Goal: Check status: Check status

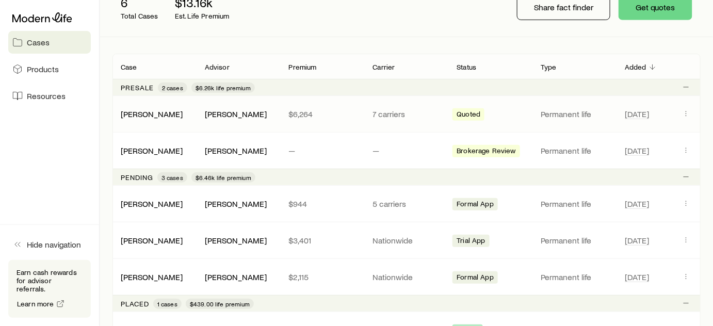
scroll to position [187, 0]
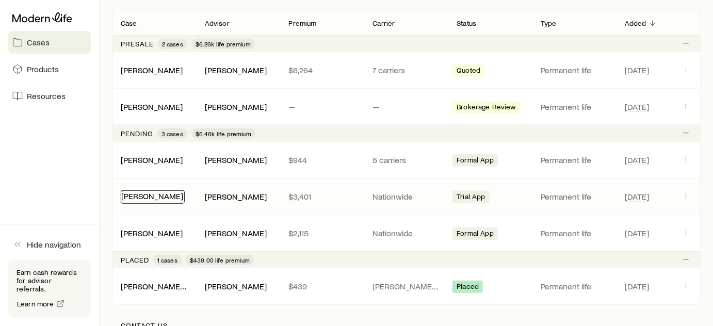
click at [150, 198] on link "[PERSON_NAME]" at bounding box center [152, 196] width 62 height 10
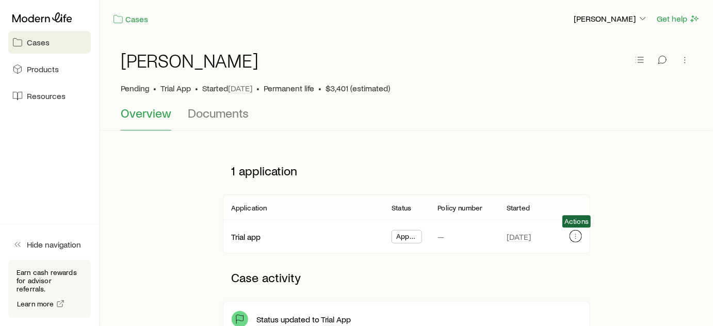
click at [576, 233] on icon "button" at bounding box center [576, 236] width 8 height 8
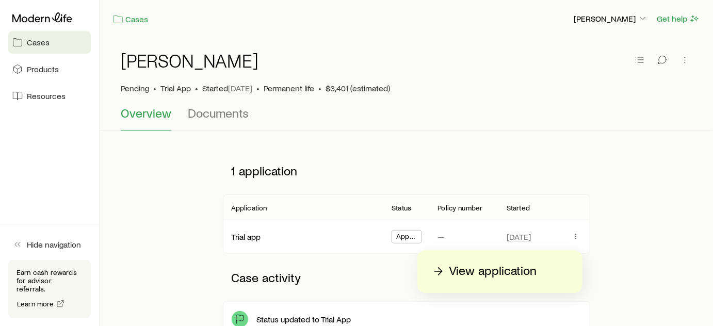
click at [484, 275] on p "View application" at bounding box center [493, 271] width 88 height 17
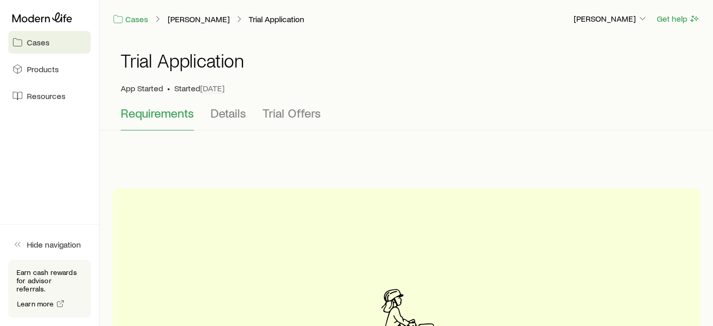
click at [32, 43] on span "Cases" at bounding box center [38, 42] width 23 height 10
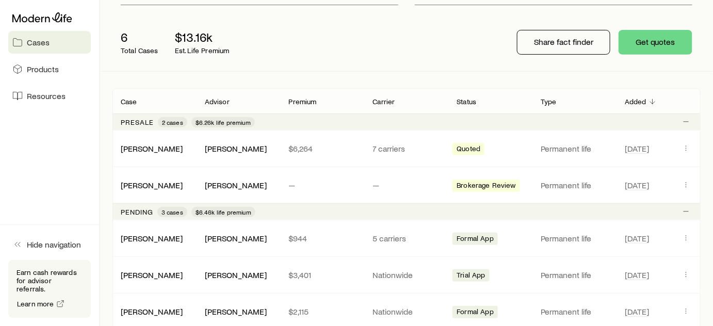
scroll to position [187, 0]
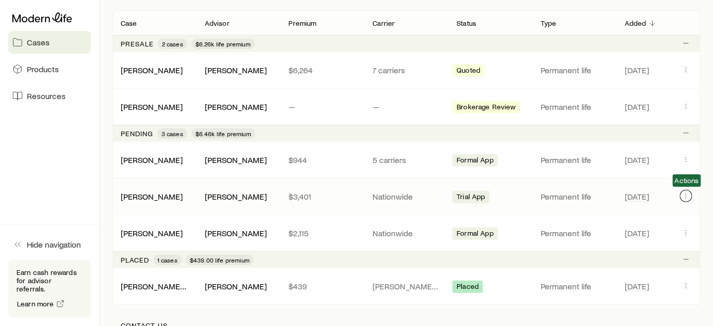
click at [687, 192] on icon "Client cases" at bounding box center [686, 196] width 8 height 8
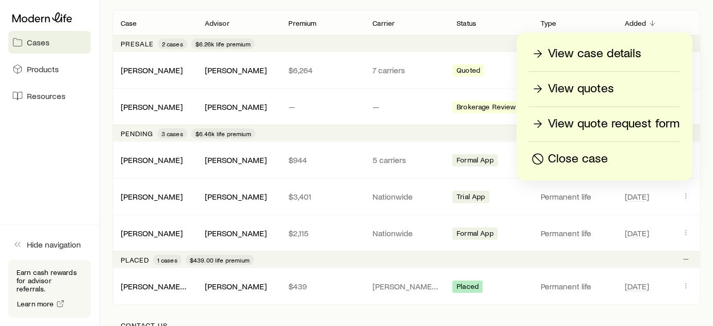
click at [592, 52] on p "View case details" at bounding box center [595, 53] width 93 height 17
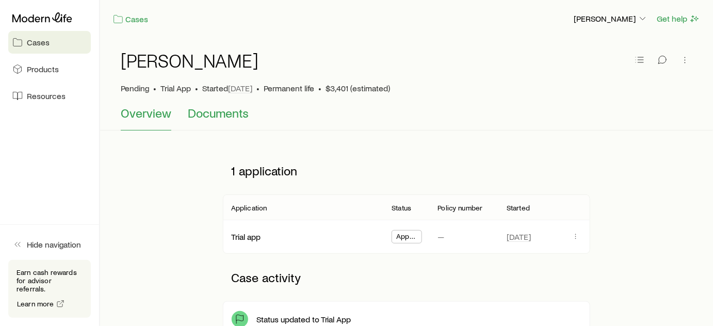
click at [223, 113] on span "Documents" at bounding box center [218, 113] width 61 height 14
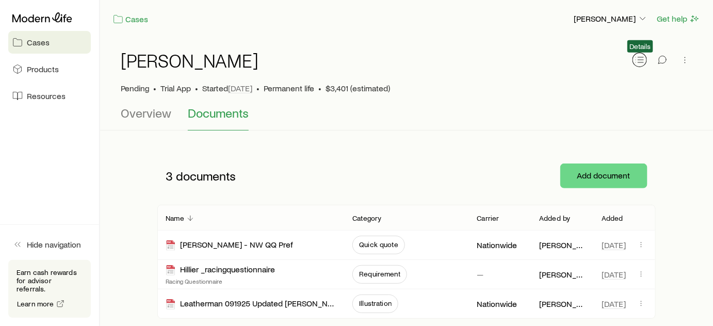
click at [637, 59] on icon "button" at bounding box center [640, 60] width 10 height 10
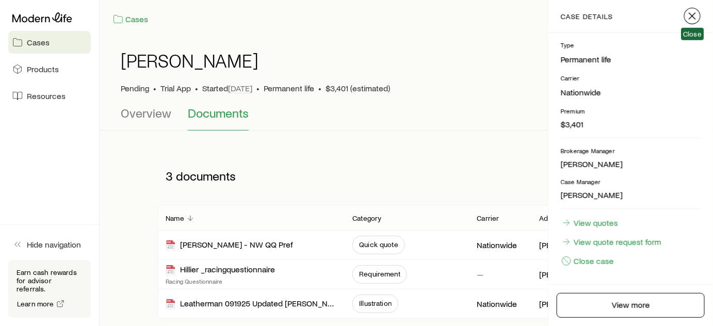
click at [691, 19] on icon "button" at bounding box center [692, 16] width 12 height 12
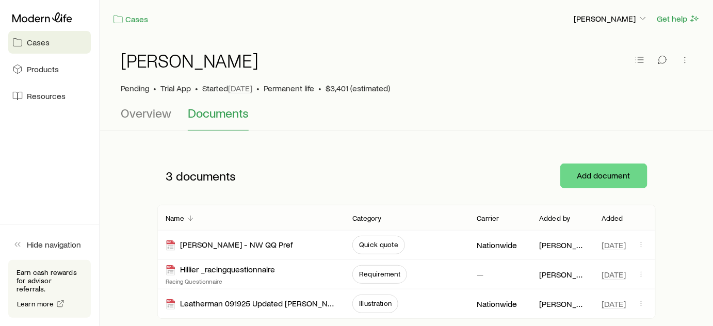
click at [40, 46] on span "Cases" at bounding box center [38, 42] width 23 height 10
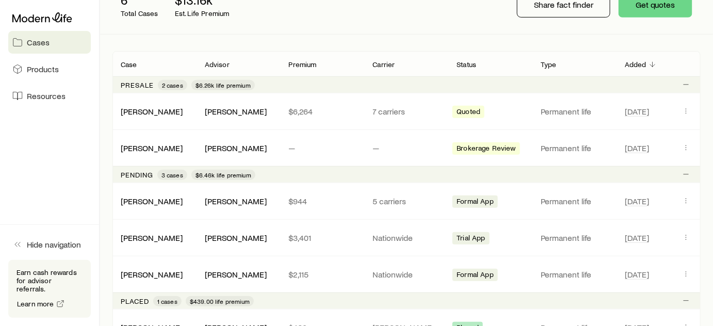
scroll to position [163, 0]
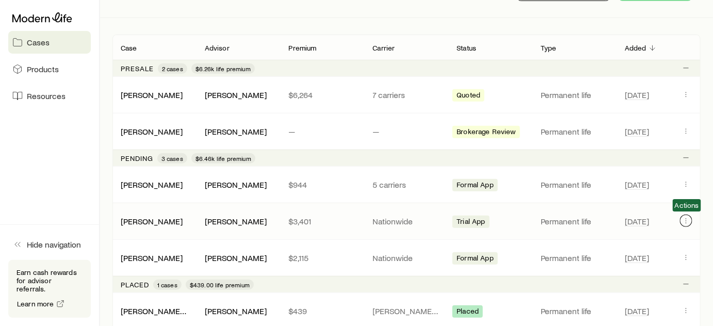
click at [688, 221] on icon "Client cases" at bounding box center [686, 221] width 8 height 8
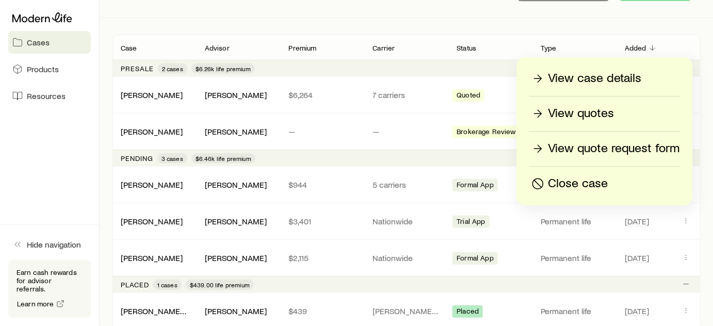
click at [610, 79] on p "View case details" at bounding box center [595, 78] width 93 height 17
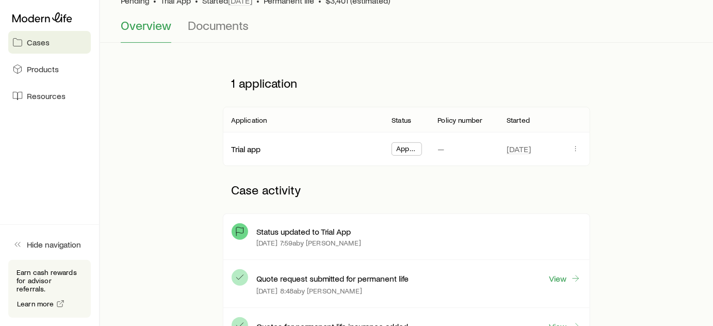
scroll to position [93, 0]
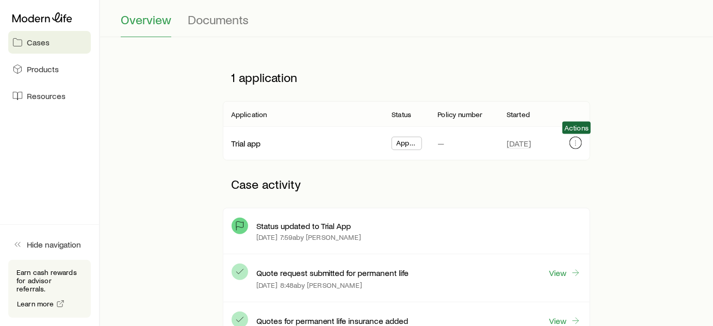
click at [576, 146] on button "button" at bounding box center [576, 143] width 12 height 12
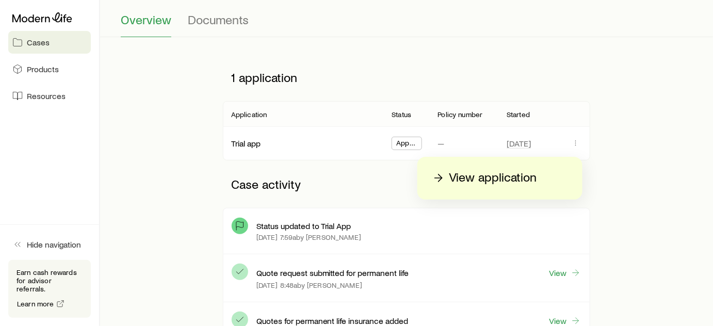
click at [492, 179] on p "View application" at bounding box center [493, 178] width 88 height 17
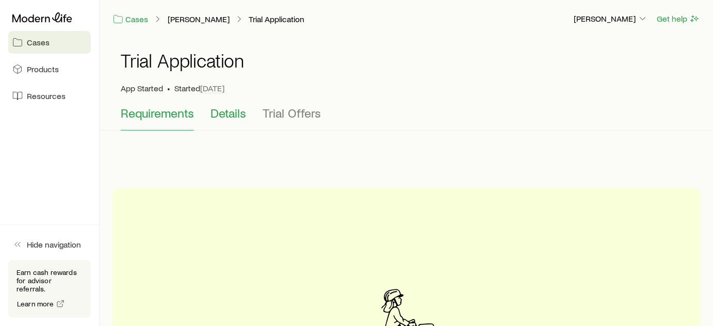
drag, startPoint x: 217, startPoint y: 110, endPoint x: 263, endPoint y: 110, distance: 45.9
click at [218, 110] on span "Details" at bounding box center [229, 113] width 36 height 14
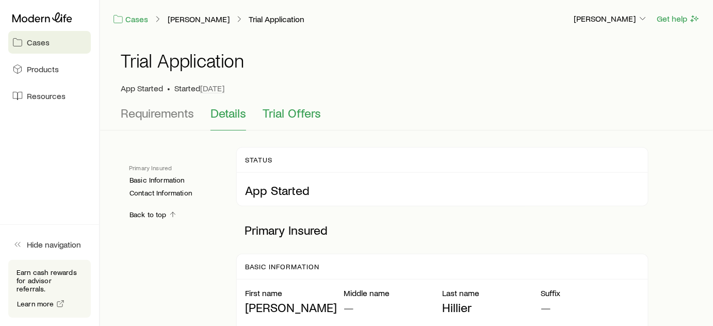
click at [287, 119] on span "Trial Offers" at bounding box center [292, 113] width 58 height 14
